Goal: Task Accomplishment & Management: Use online tool/utility

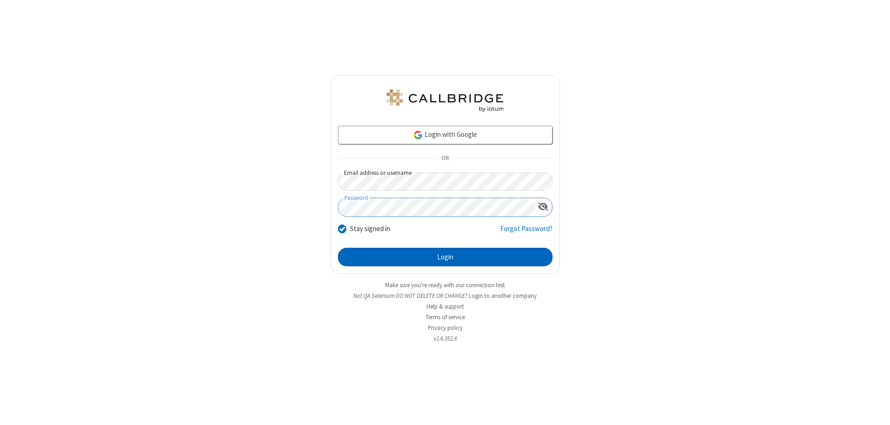
click at [445, 257] on button "Login" at bounding box center [445, 257] width 215 height 19
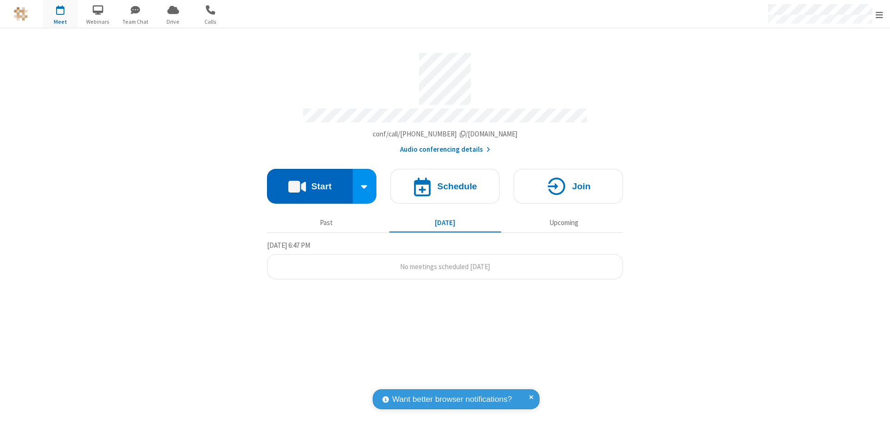
click at [310, 182] on button "Start" at bounding box center [310, 186] width 86 height 35
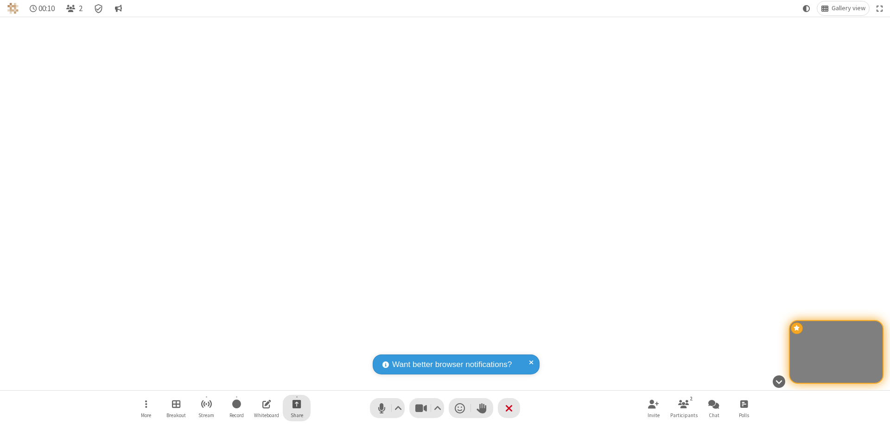
click at [297, 403] on span "Start sharing" at bounding box center [296, 404] width 9 height 12
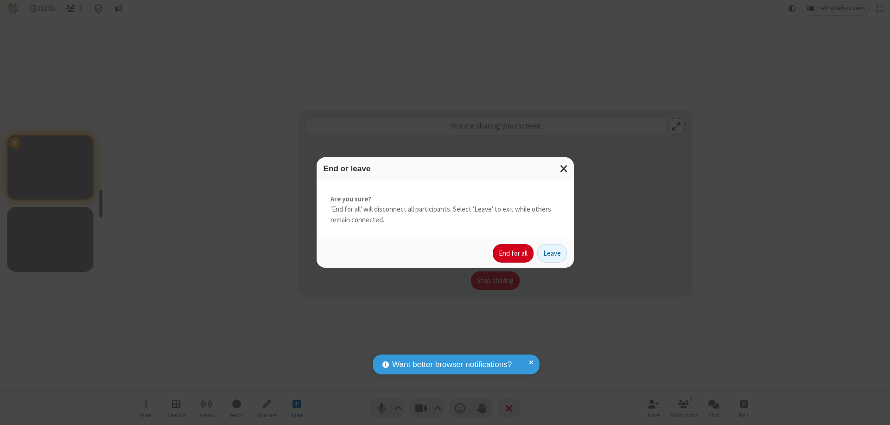
click at [514, 253] on button "End for all" at bounding box center [513, 253] width 41 height 19
